Goal: Information Seeking & Learning: Learn about a topic

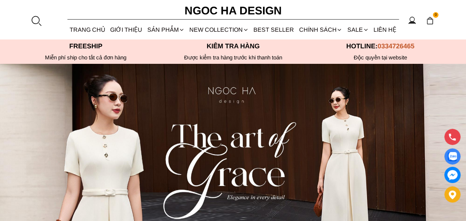
click at [0, 0] on link "The Art Of Grace" at bounding box center [0, 0] width 0 height 0
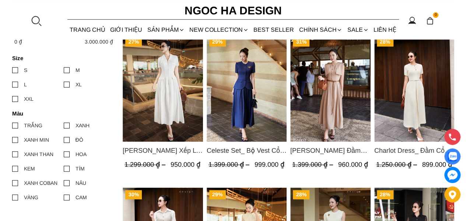
scroll to position [328, 0]
